Goal: Information Seeking & Learning: Learn about a topic

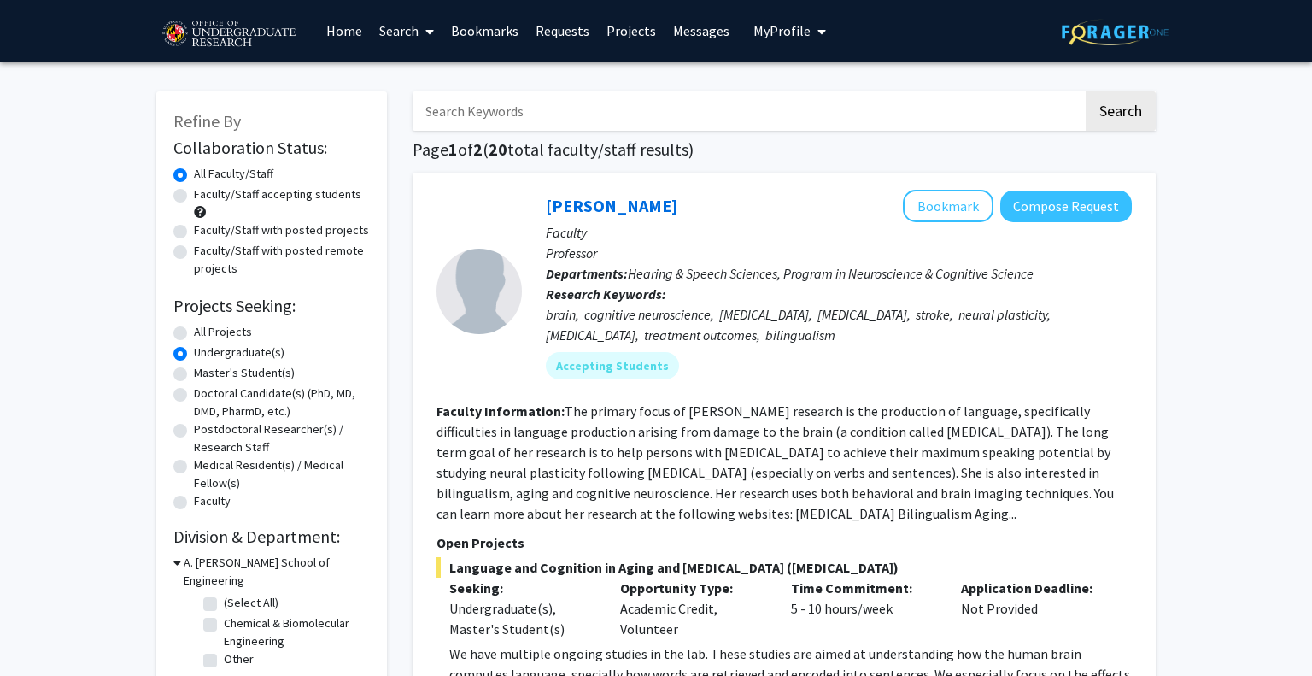
click at [286, 196] on label "Faculty/Staff accepting students" at bounding box center [277, 194] width 167 height 18
click at [205, 196] on input "Faculty/Staff accepting students" at bounding box center [199, 190] width 11 height 11
radio input "true"
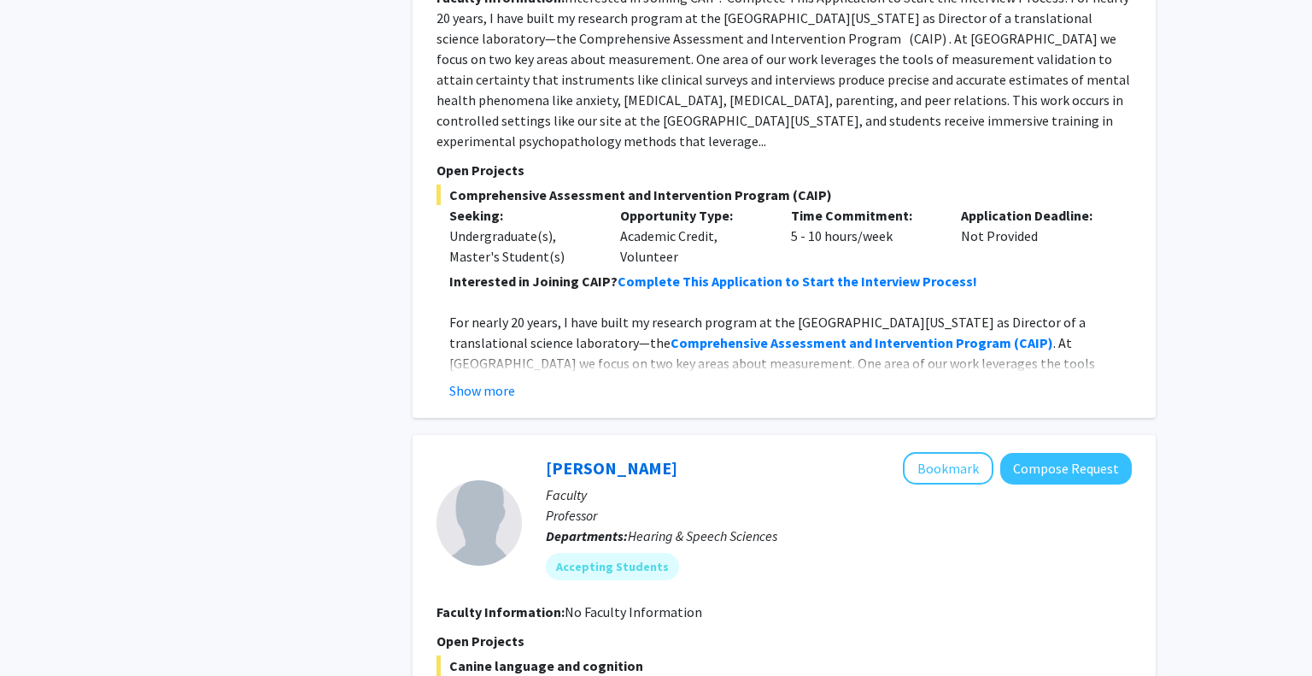
scroll to position [5720, 0]
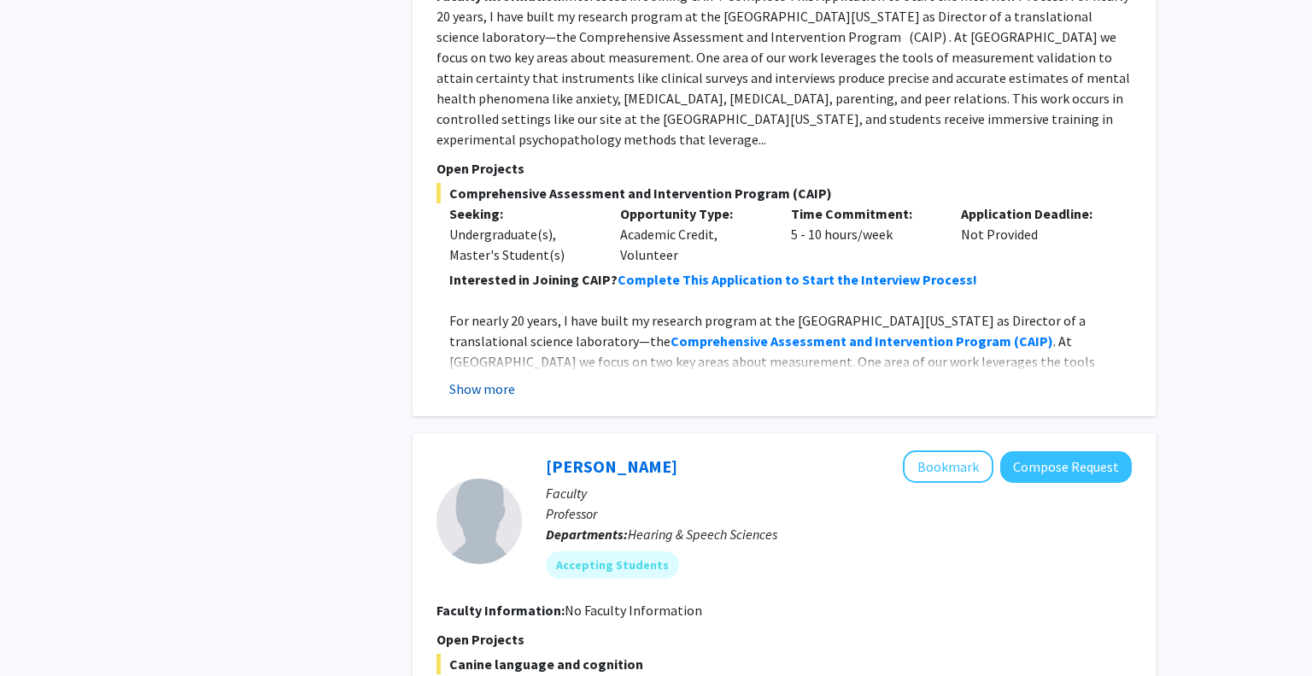
click at [468, 378] on button "Show more" at bounding box center [482, 388] width 66 height 21
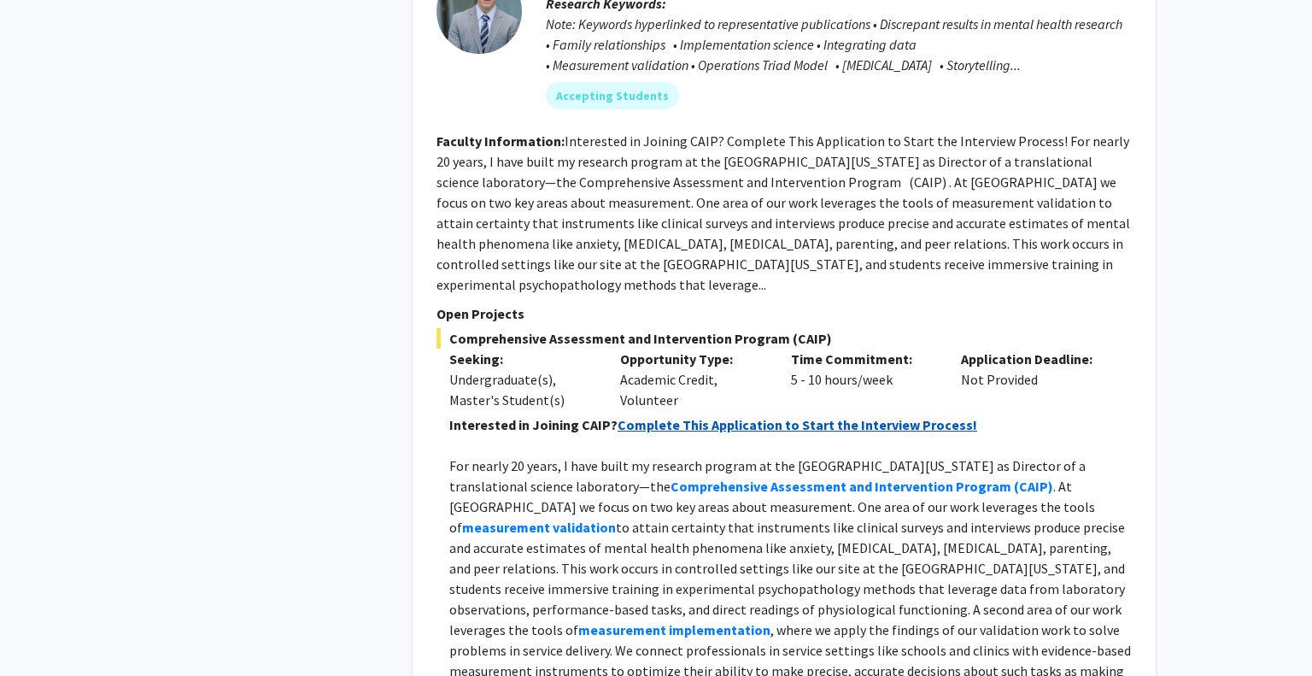
scroll to position [5573, 0]
click at [723, 418] on strong "Complete This Application to Start the Interview Process!" at bounding box center [798, 426] width 360 height 17
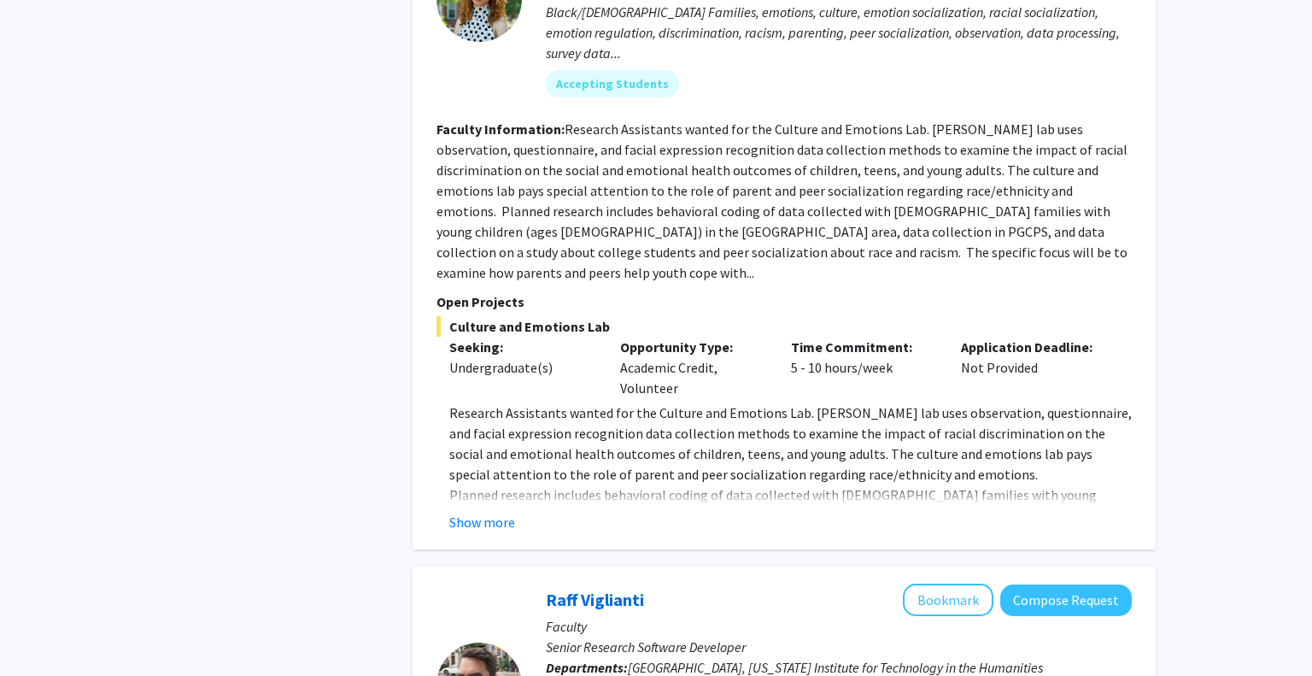
scroll to position [7092, 0]
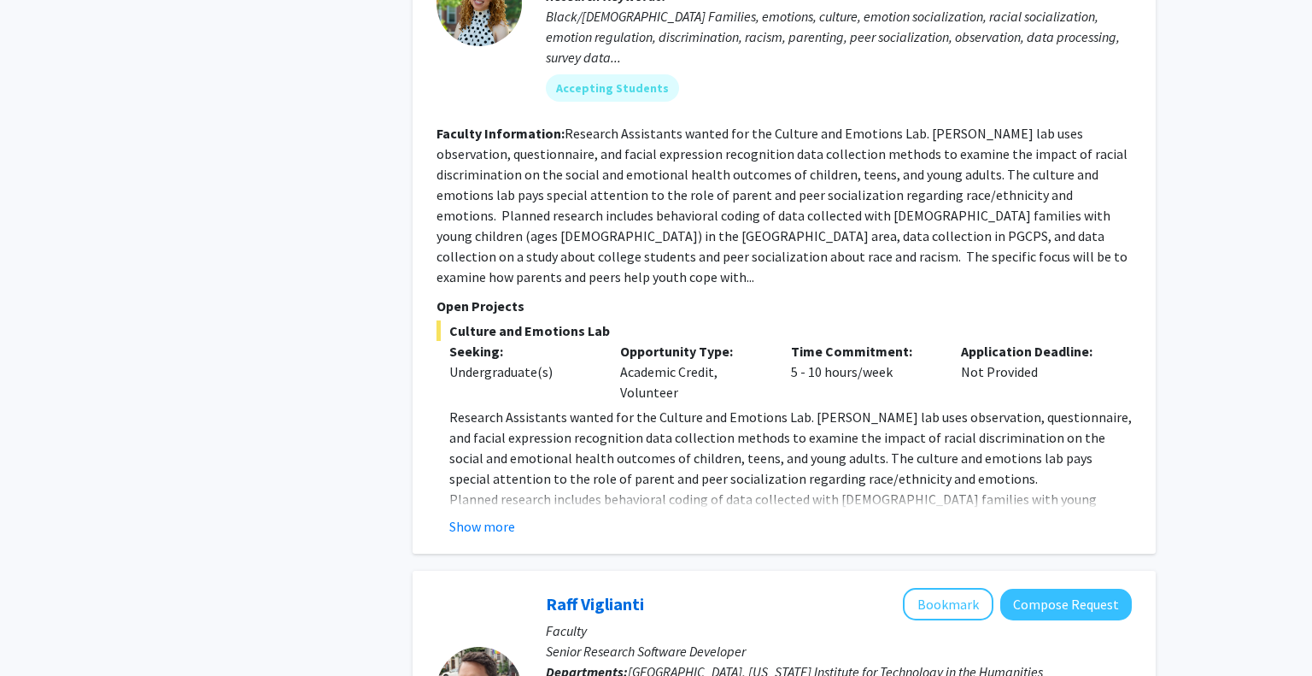
click at [476, 407] on fg-read-more "Research Assistants wanted for the Culture and Emotions Lab. Dr. Dunbar’s lab u…" at bounding box center [783, 472] width 695 height 130
click at [483, 516] on button "Show more" at bounding box center [482, 526] width 66 height 21
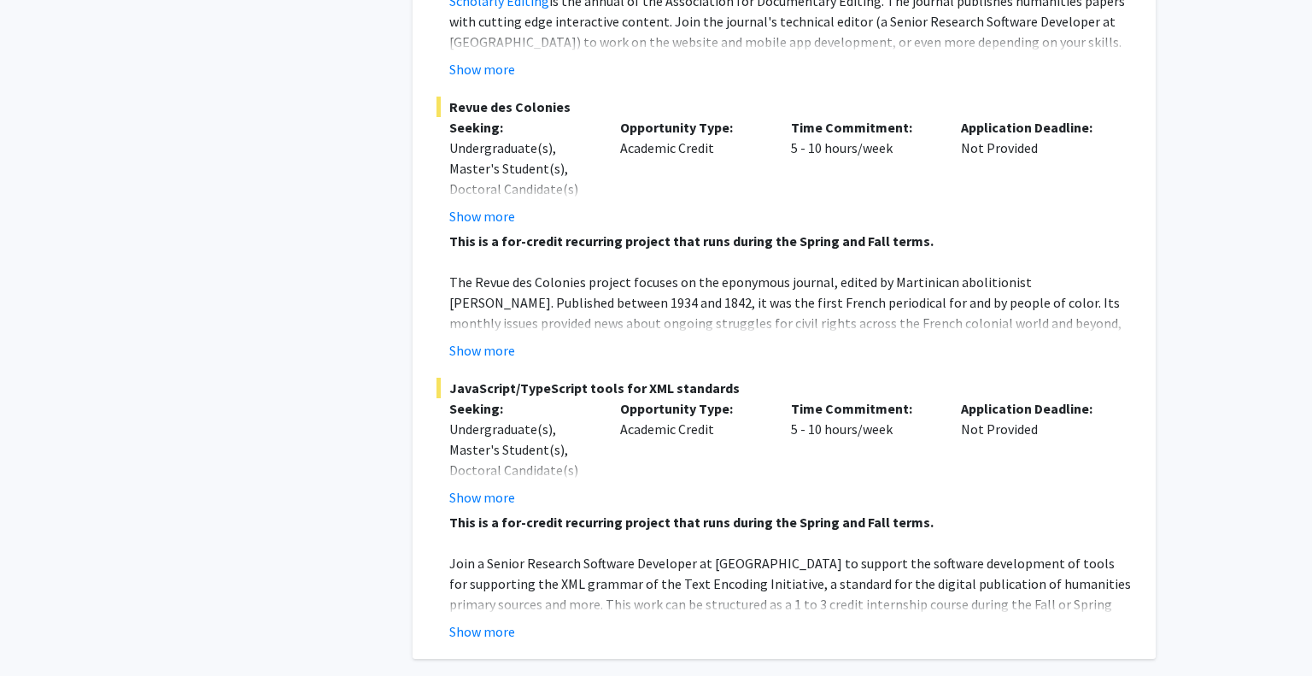
scroll to position [8332, 0]
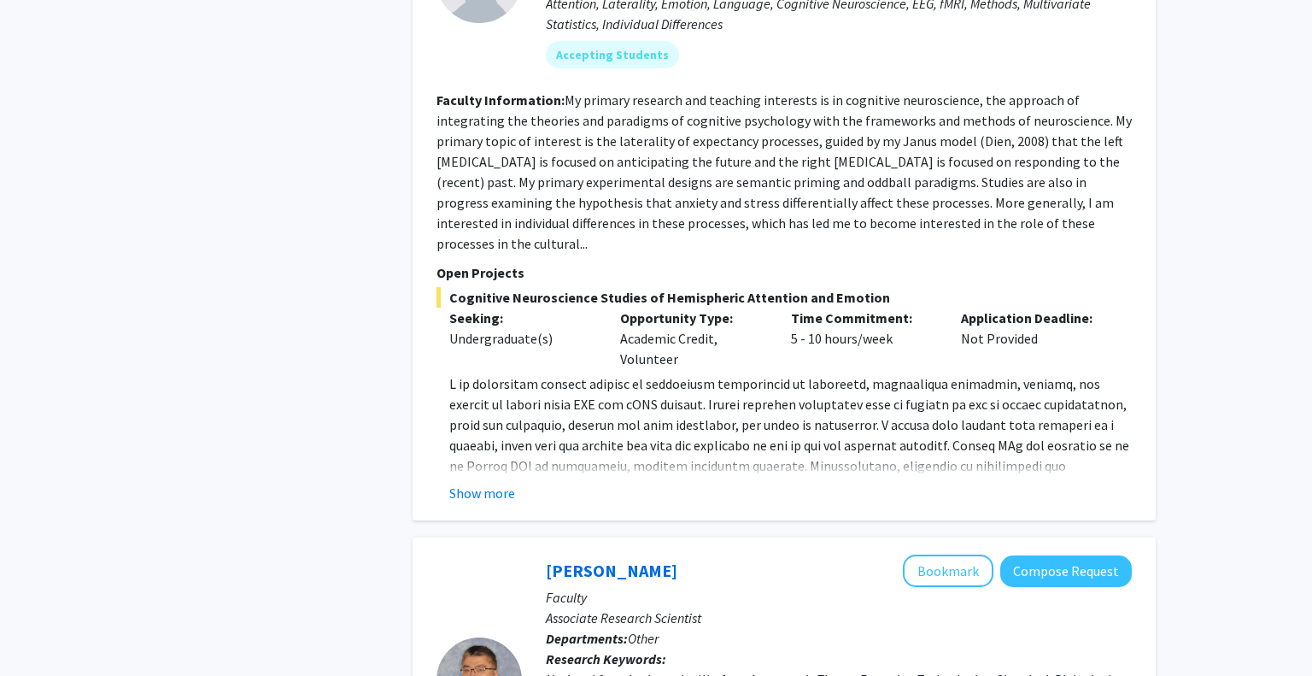
scroll to position [2535, 0]
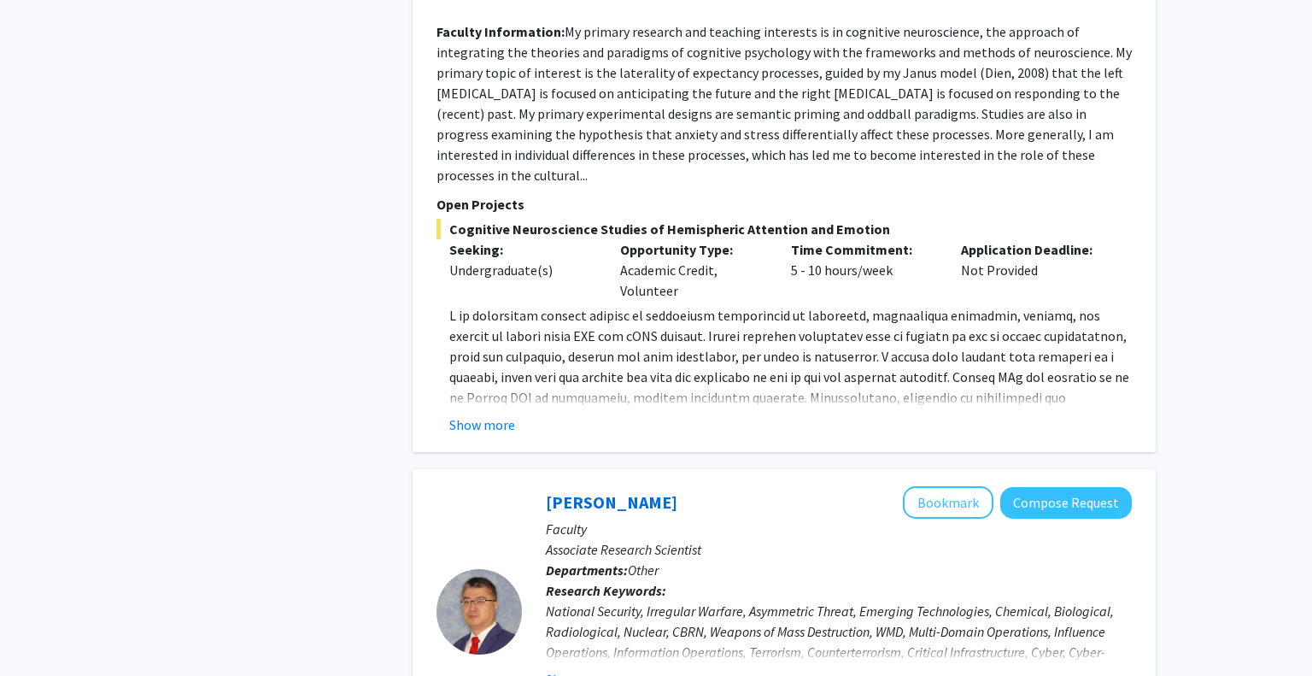
click at [497, 392] on div "Joseph Dien Bookmark Compose Request Faculty Senior Research Scientist Departme…" at bounding box center [784, 122] width 743 height 659
click at [498, 414] on button "Show more" at bounding box center [482, 424] width 66 height 21
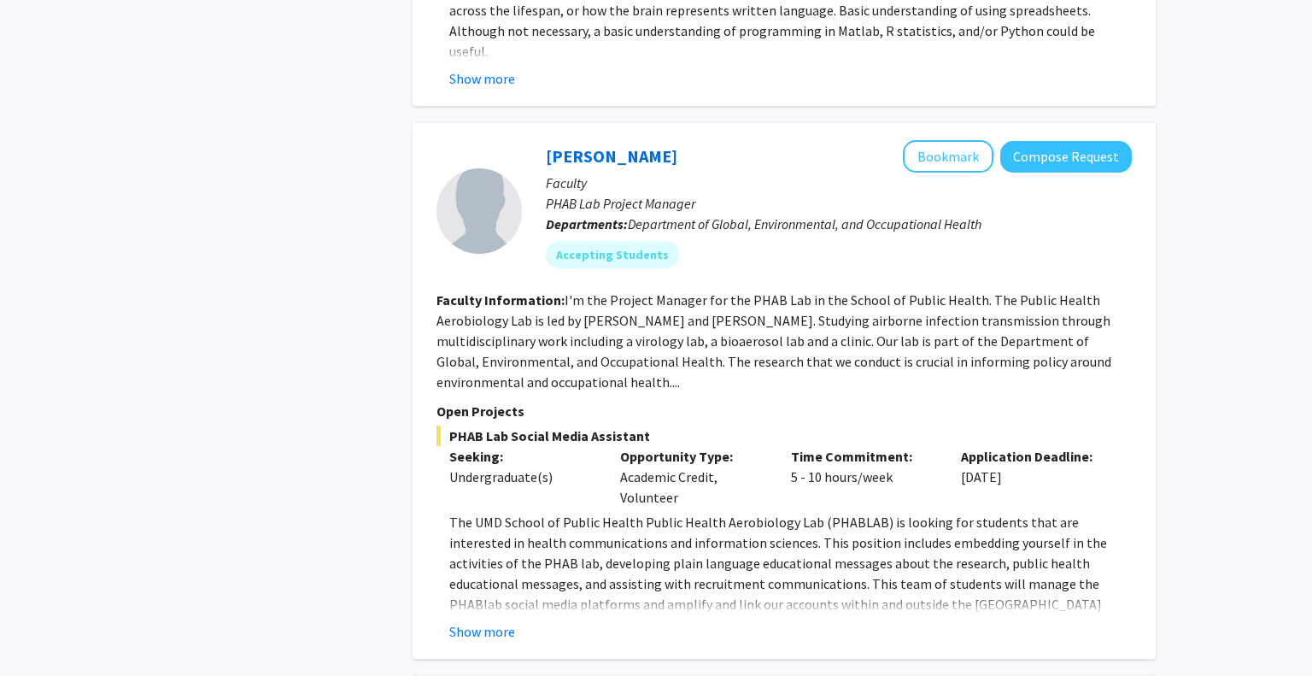
scroll to position [4208, 0]
click at [470, 619] on button "Show more" at bounding box center [482, 629] width 66 height 21
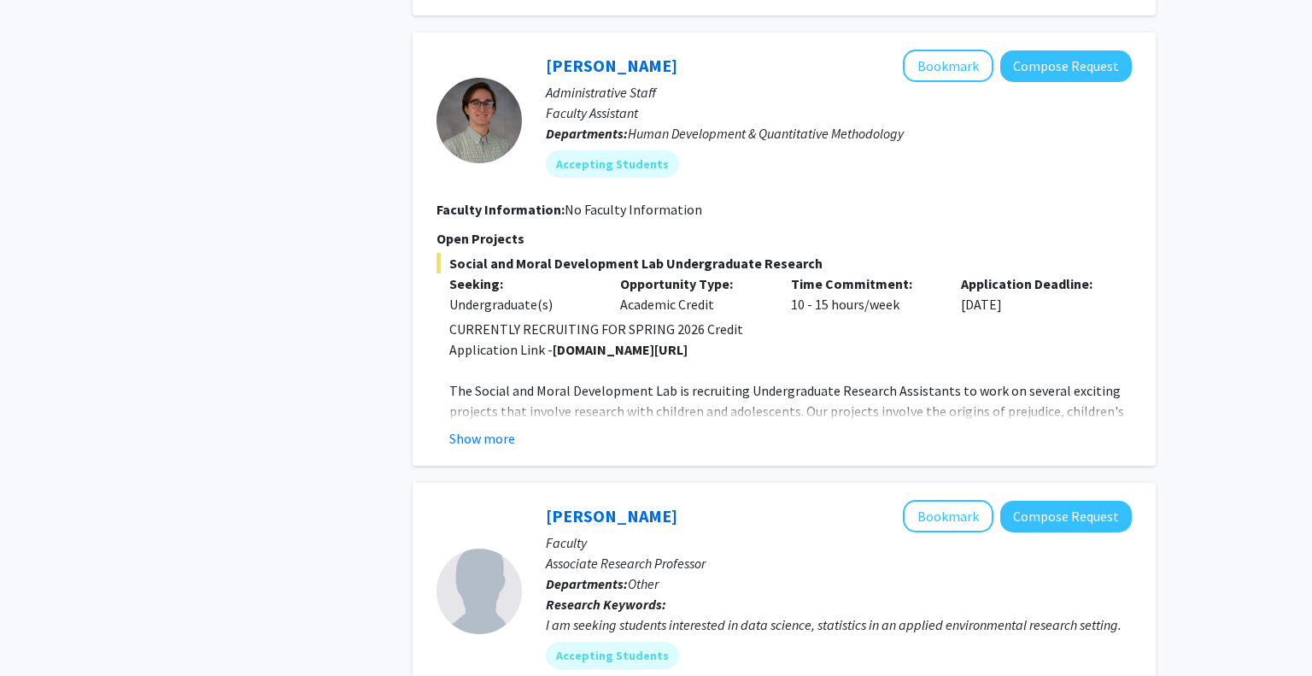
scroll to position [5049, 0]
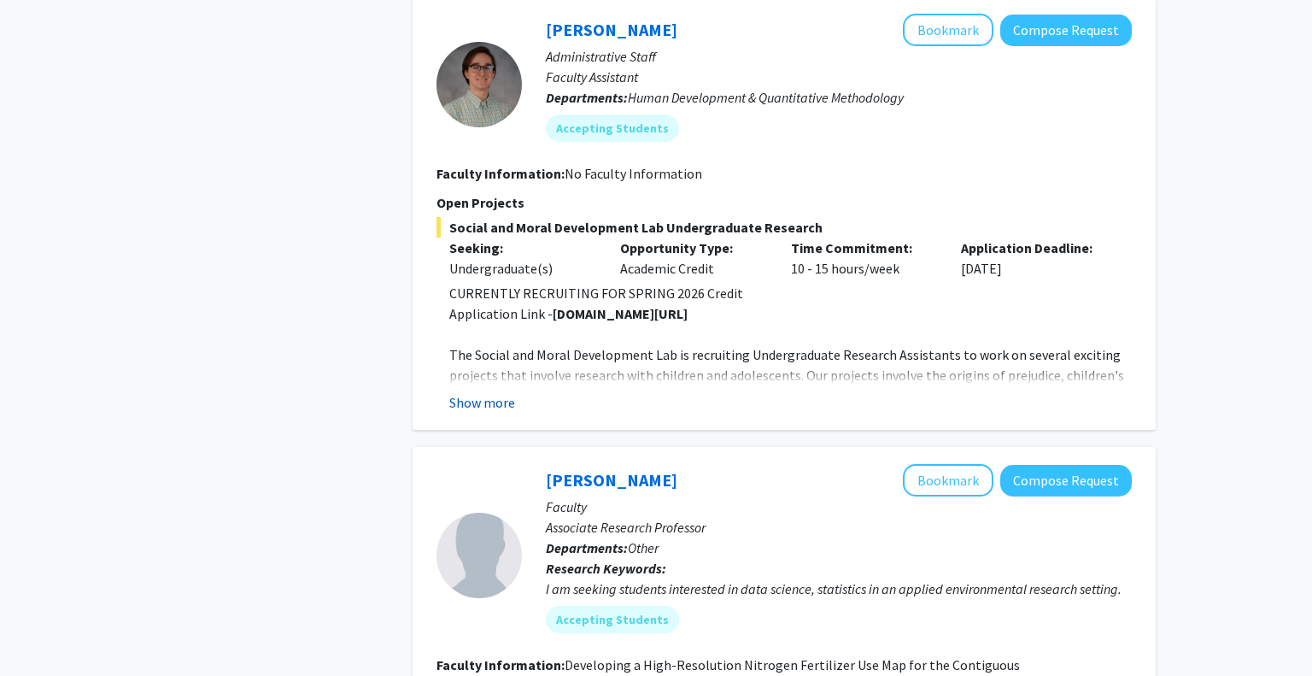
click at [486, 392] on button "Show more" at bounding box center [482, 402] width 66 height 21
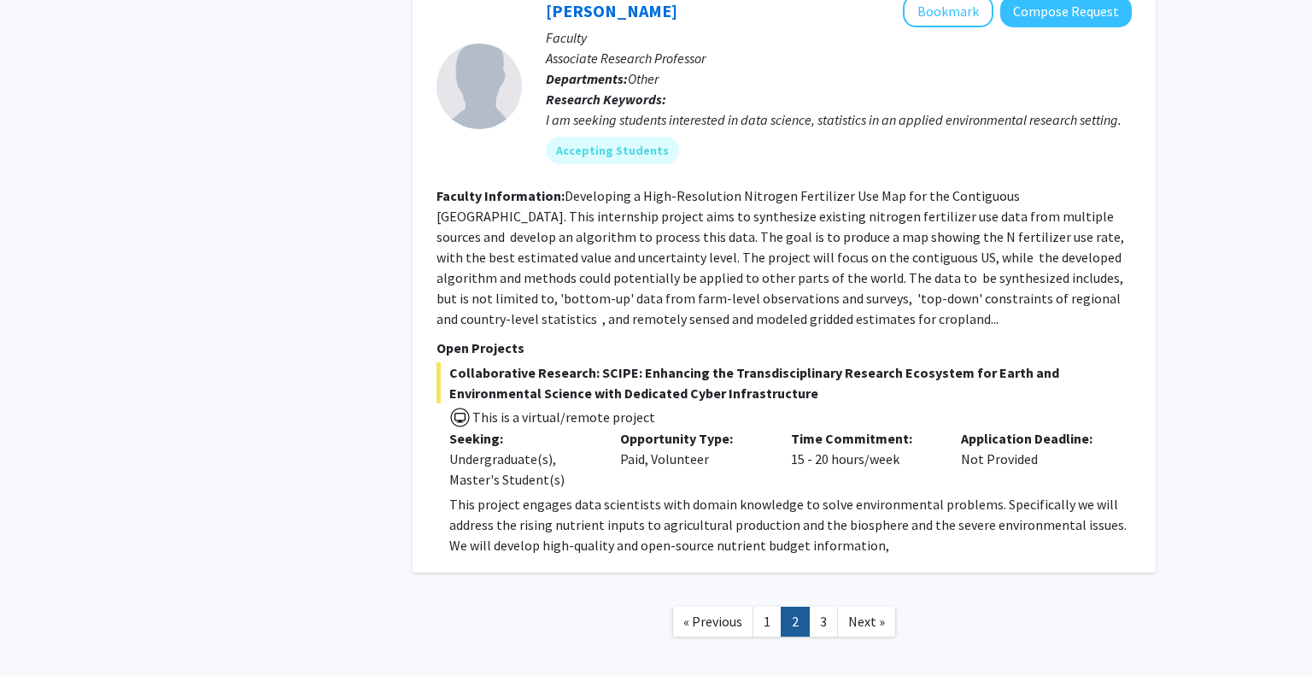
scroll to position [5719, 0]
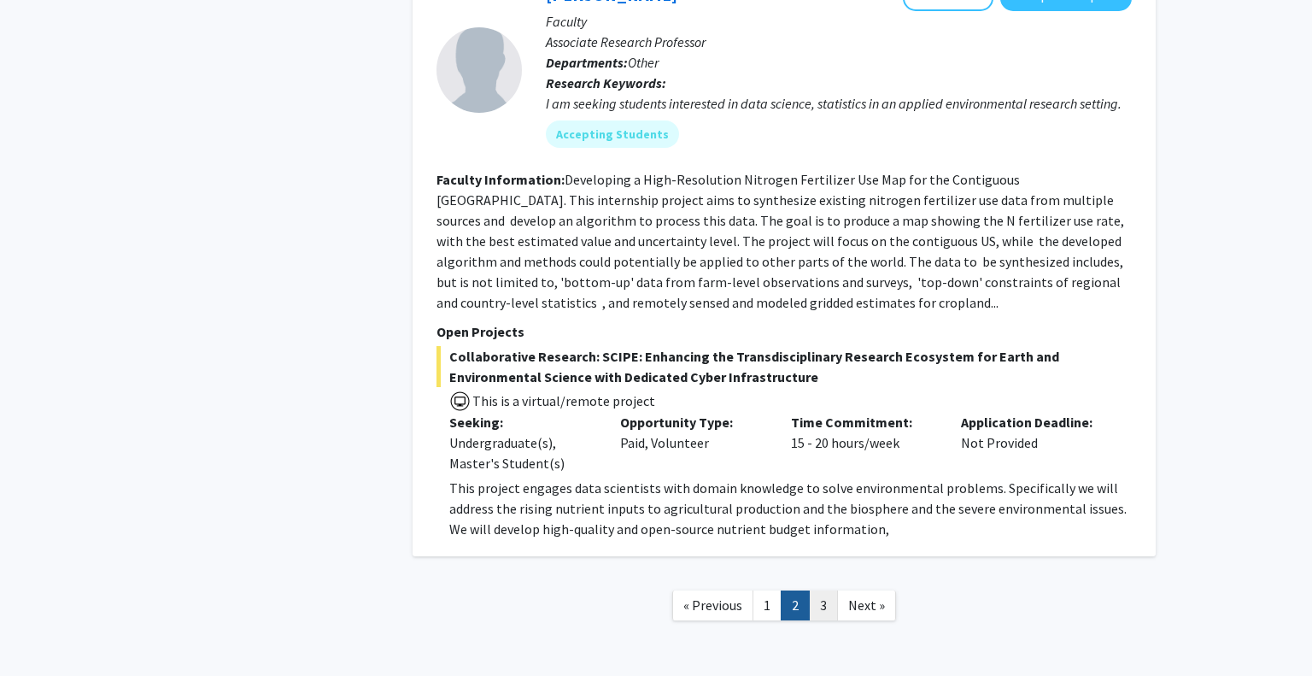
click at [817, 590] on link "3" at bounding box center [823, 605] width 29 height 30
